Goal: Task Accomplishment & Management: Use online tool/utility

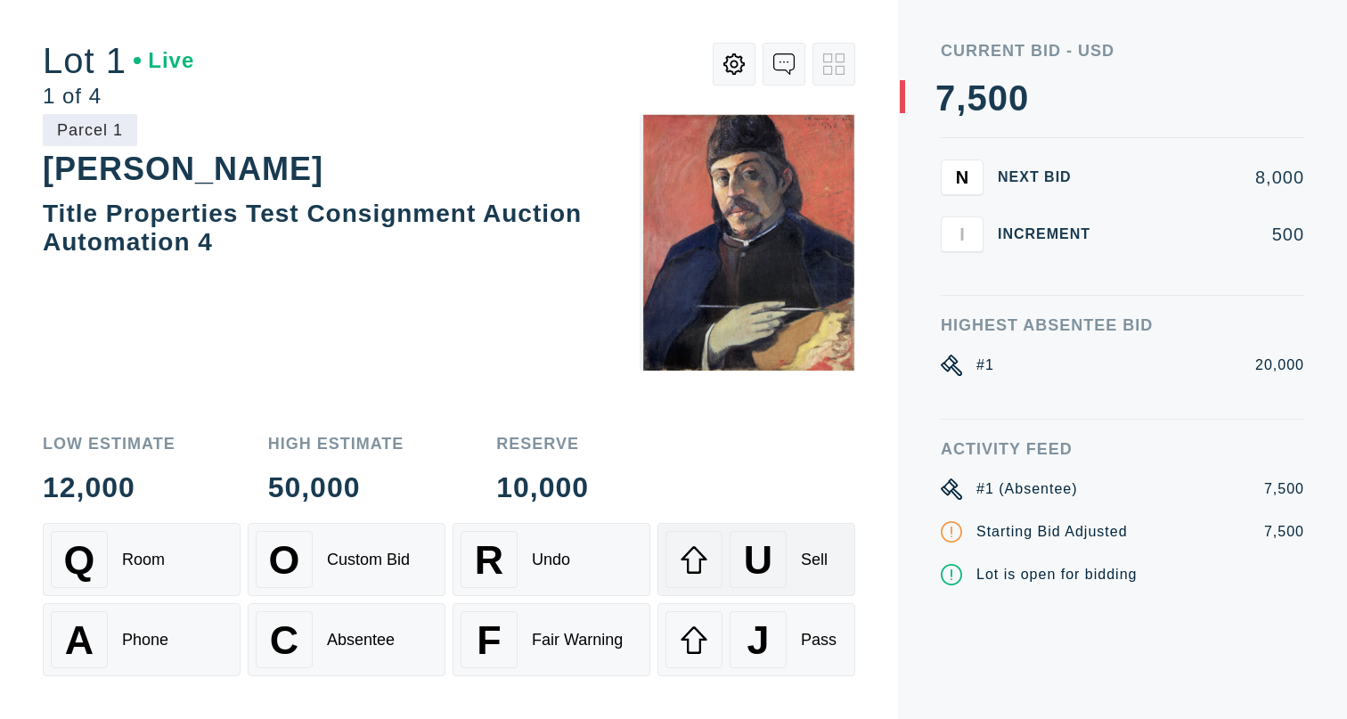
click at [757, 567] on span "U" at bounding box center [758, 559] width 29 height 45
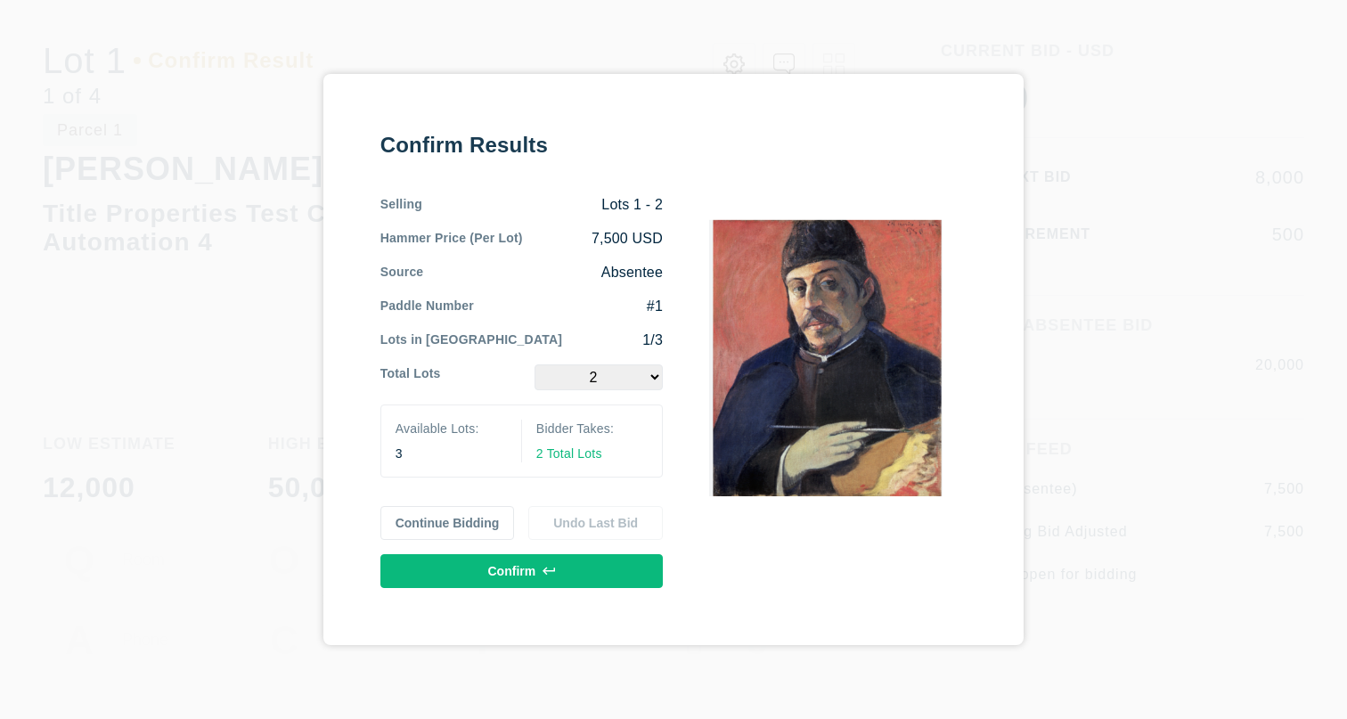
select select "3"
click at [474, 572] on button "Confirm" at bounding box center [521, 571] width 282 height 34
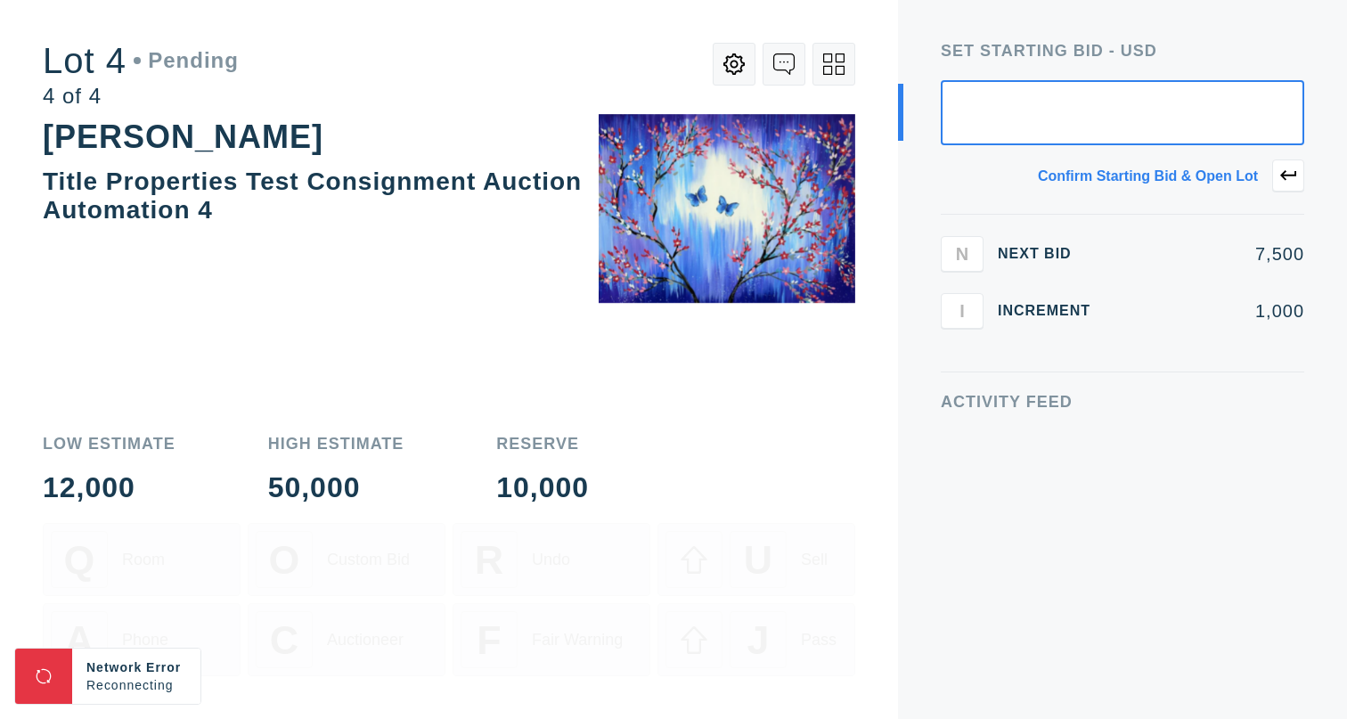
click at [829, 64] on icon at bounding box center [833, 63] width 21 height 21
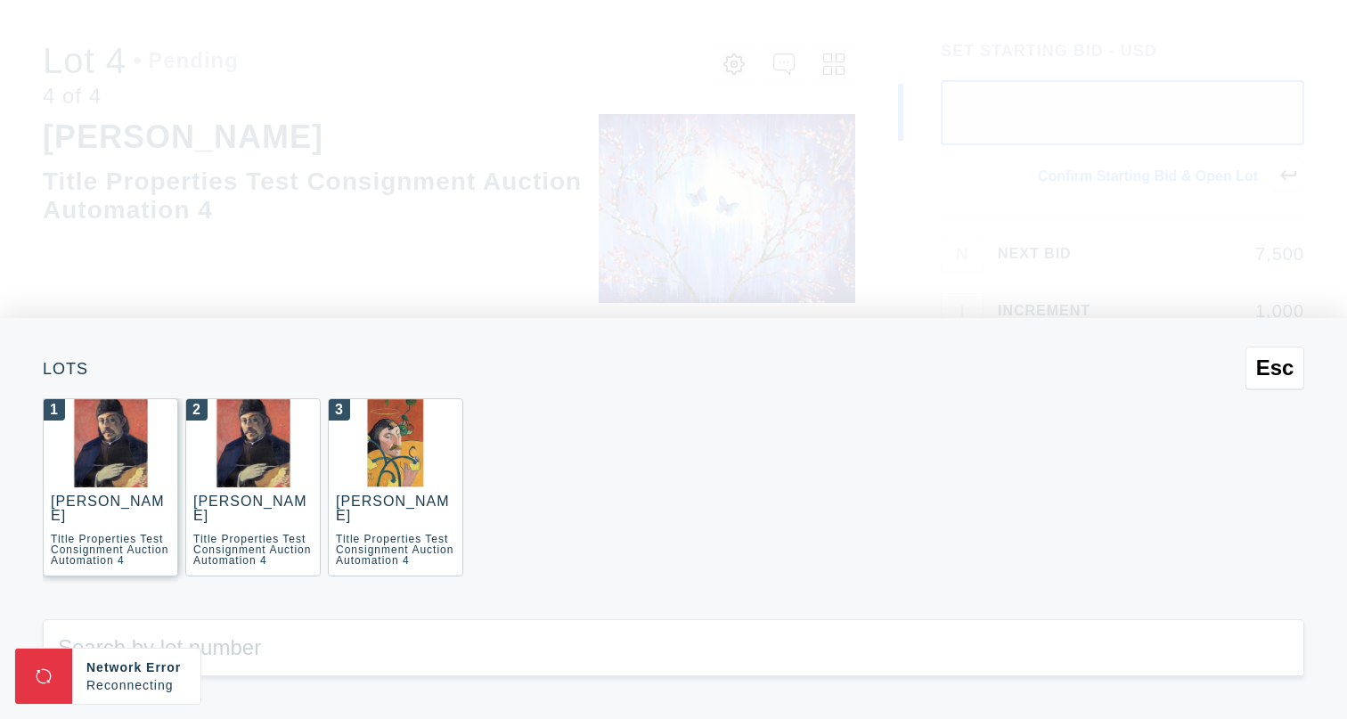
click at [101, 506] on div "[PERSON_NAME]" at bounding box center [107, 507] width 113 height 29
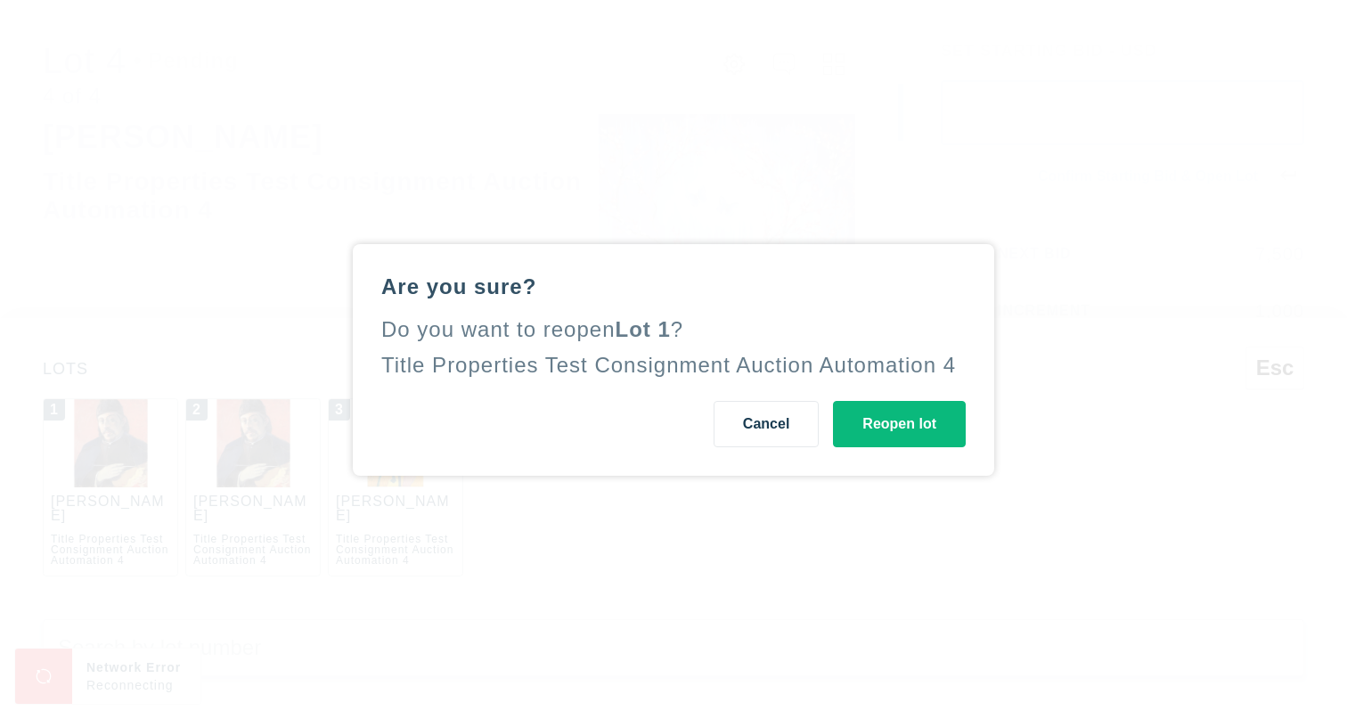
click at [893, 437] on button "Reopen lot" at bounding box center [899, 424] width 133 height 46
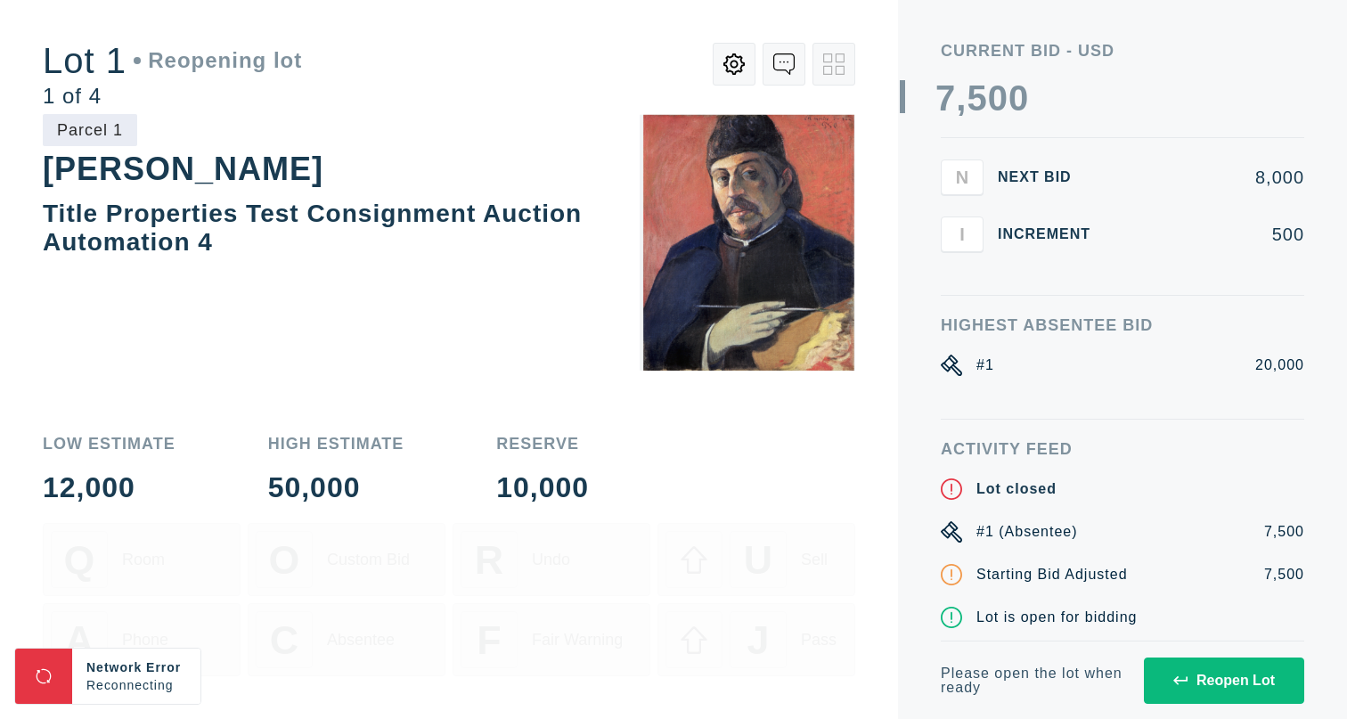
click at [1228, 679] on div "Reopen Lot" at bounding box center [1224, 681] width 102 height 16
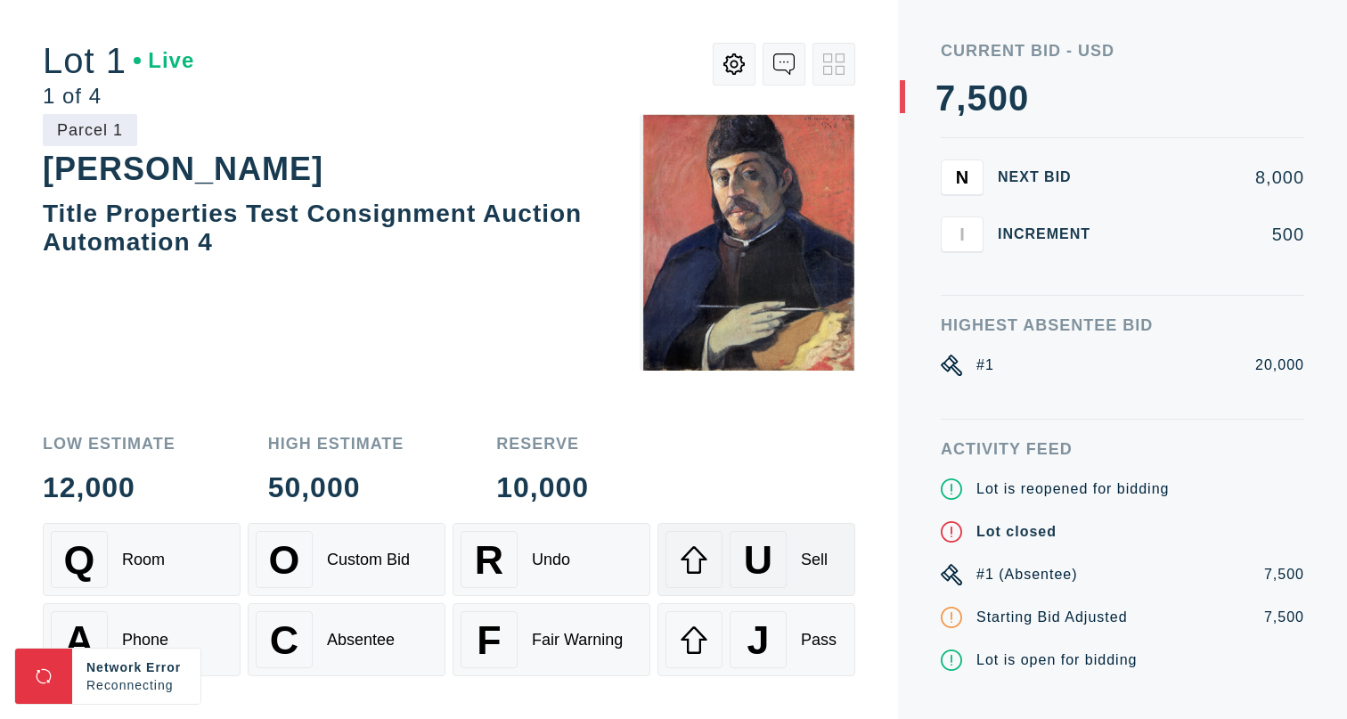
click at [789, 555] on div "U Sell" at bounding box center [756, 559] width 182 height 57
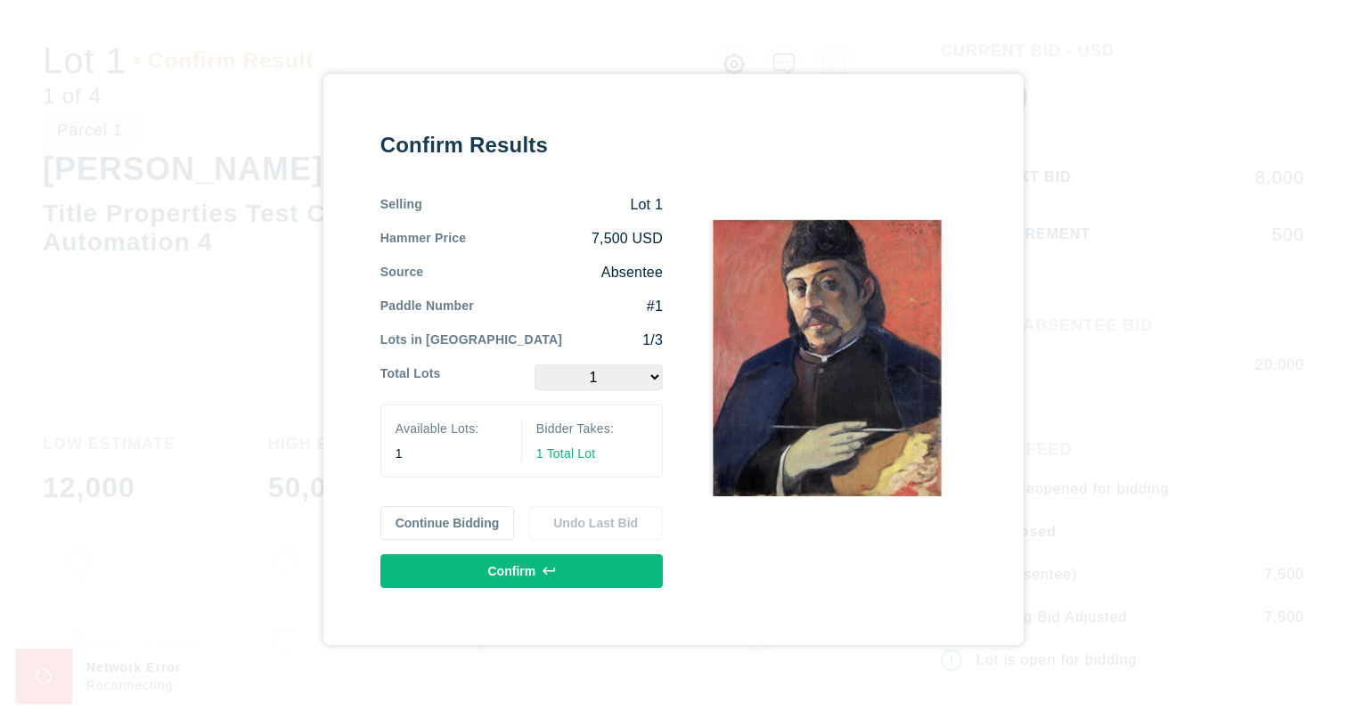
click at [644, 381] on select "1" at bounding box center [598, 377] width 128 height 26
click at [534, 364] on select "1" at bounding box center [598, 377] width 128 height 26
click at [473, 518] on button "Continue Bidding" at bounding box center [447, 523] width 135 height 34
